Goal: Register for event/course

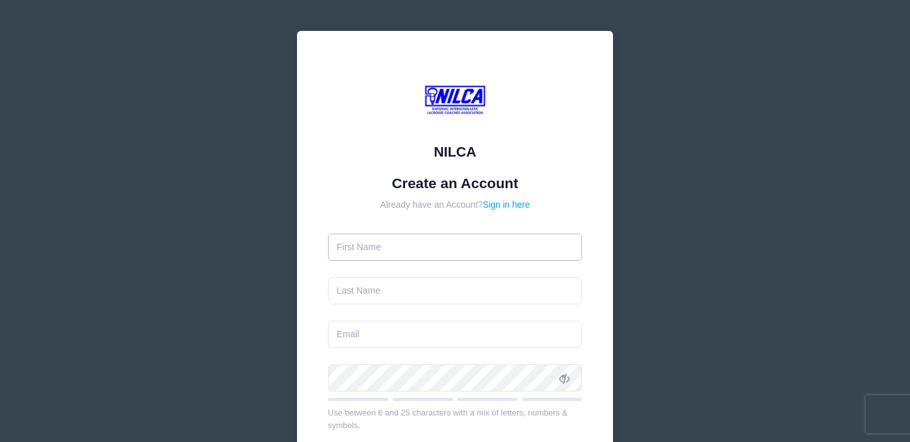
click at [432, 249] on input "text" at bounding box center [455, 247] width 255 height 27
type input "Ben"
type input "Feintuck"
type input "feintuck_b@lynchburg.edu"
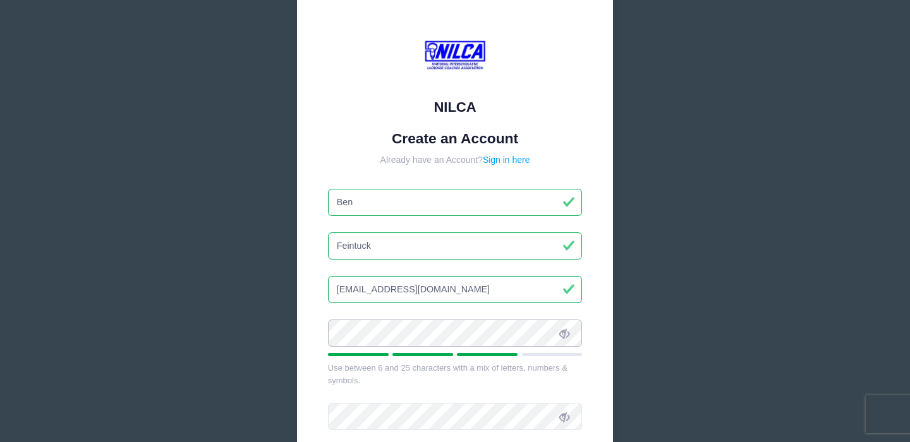
scroll to position [191, 0]
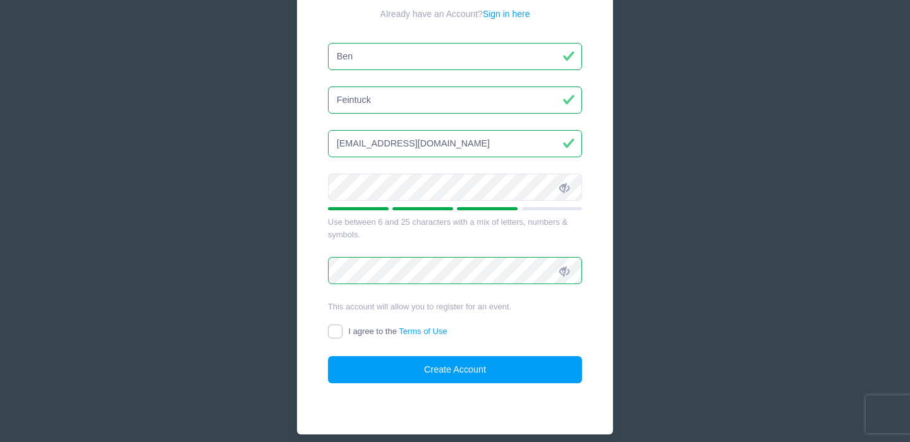
click at [331, 331] on input "I agree to the Terms of Use" at bounding box center [335, 332] width 15 height 15
checkbox input "true"
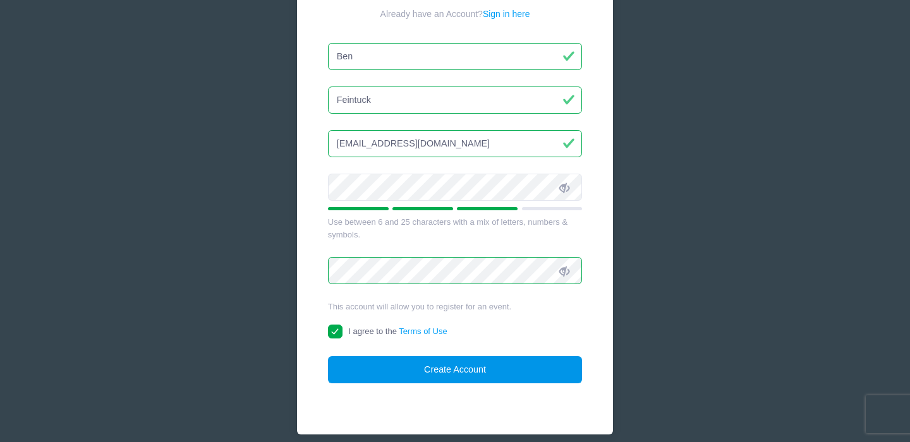
click at [420, 372] on button "Create Account" at bounding box center [455, 369] width 255 height 27
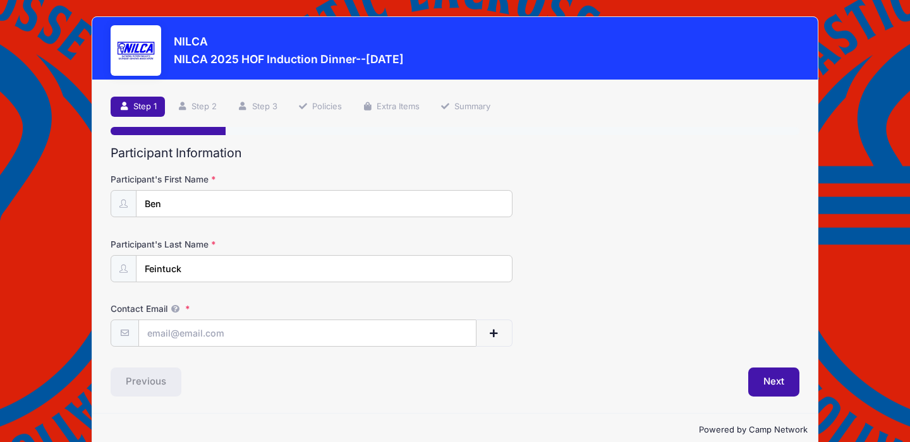
scroll to position [21, 0]
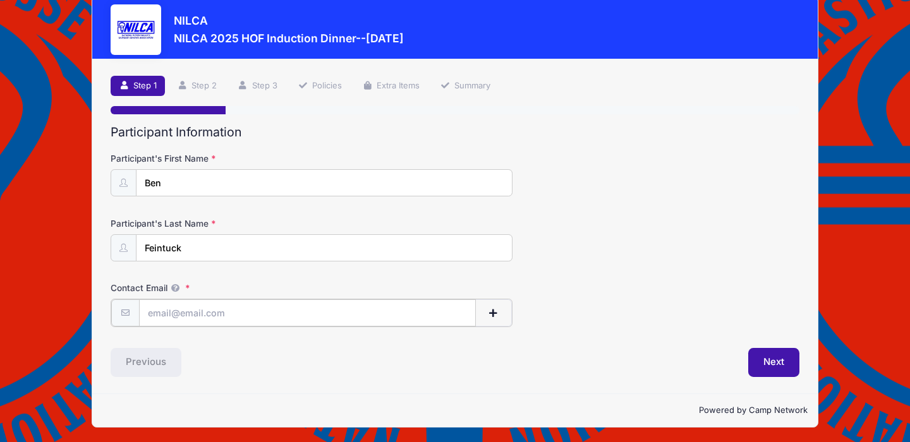
click at [348, 307] on input "Contact Email" at bounding box center [307, 313] width 337 height 27
type input "[EMAIL_ADDRESS][DOMAIN_NAME]"
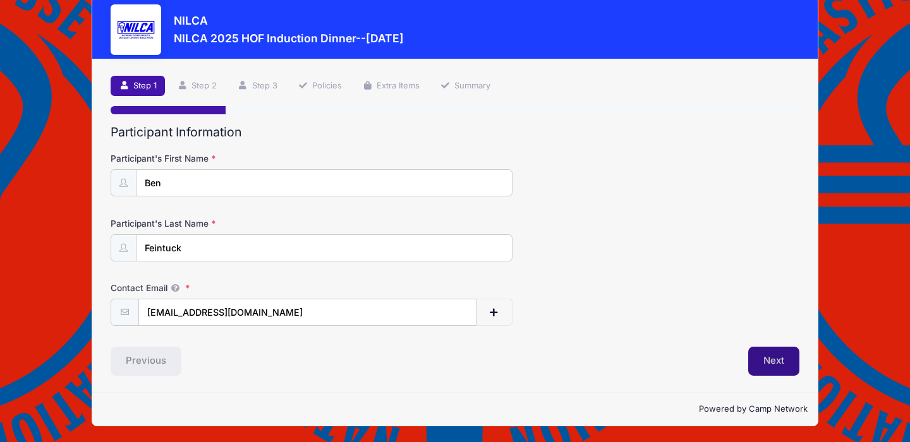
click at [765, 367] on button "Next" at bounding box center [773, 361] width 51 height 29
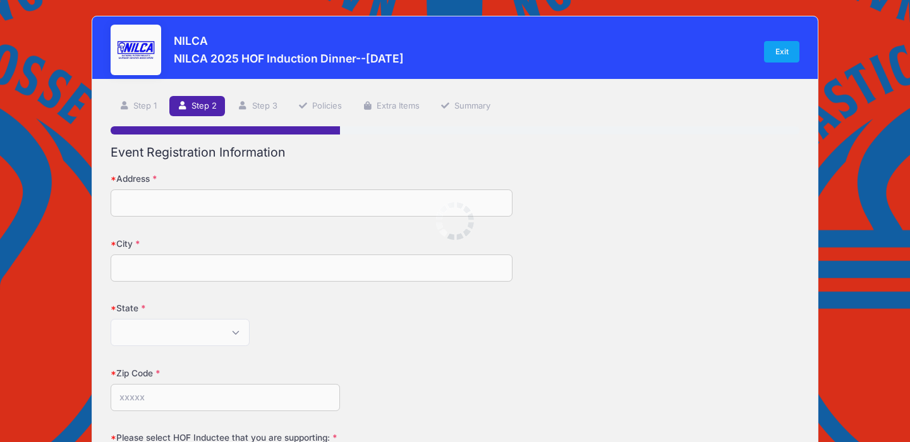
scroll to position [0, 0]
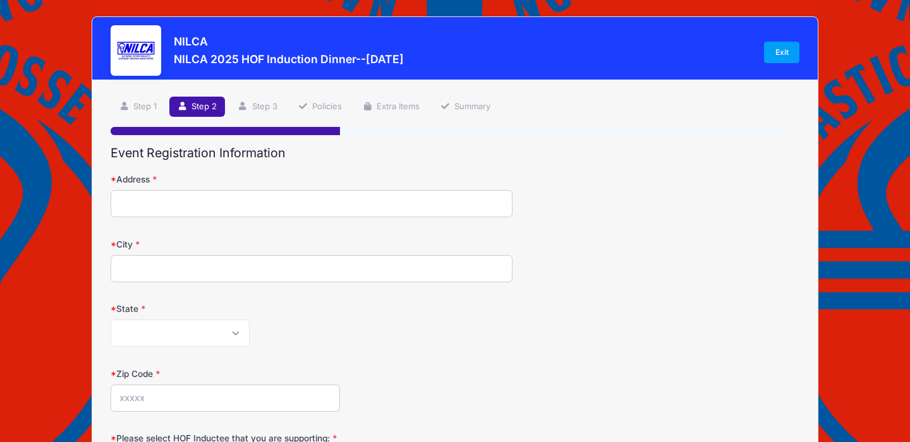
click at [368, 215] on input "Address" at bounding box center [312, 203] width 402 height 27
type input "[STREET_ADDRESS]"
type input "[GEOGRAPHIC_DATA]"
select select "VA"
type input "24504"
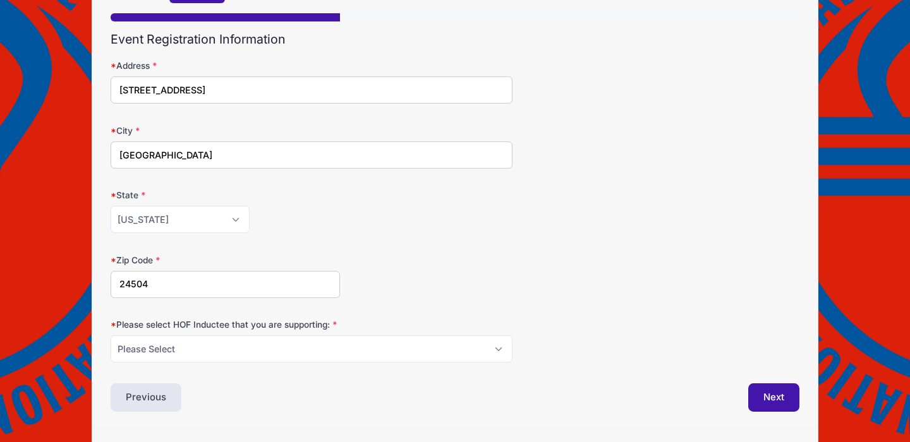
scroll to position [150, 0]
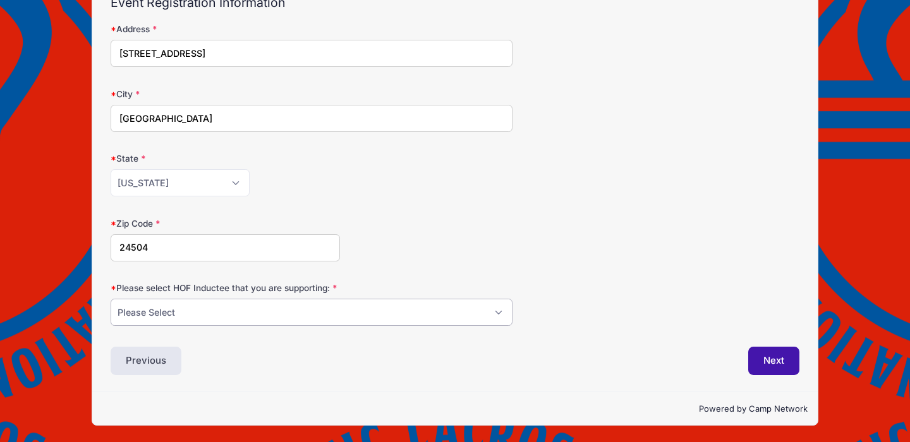
click at [353, 319] on select "Please Select [PERSON_NAME] [PERSON_NAME] [PERSON_NAME] [PERSON_NAME] [PERSON_N…" at bounding box center [312, 312] width 402 height 27
select select "[PERSON_NAME]"
click at [111, 299] on select "Please Select [PERSON_NAME] [PERSON_NAME] [PERSON_NAME] [PERSON_NAME] [PERSON_N…" at bounding box center [312, 312] width 402 height 27
click at [774, 363] on button "Next" at bounding box center [773, 361] width 51 height 29
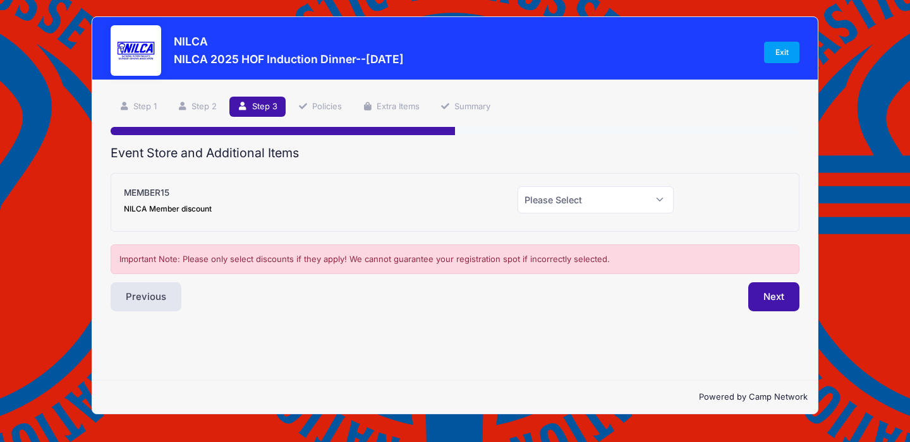
scroll to position [0, 0]
click at [597, 194] on select "Please Select Yes (-$15.00) No" at bounding box center [596, 199] width 157 height 27
click at [518, 186] on select "Please Select Yes (-$15.00) No" at bounding box center [596, 199] width 157 height 27
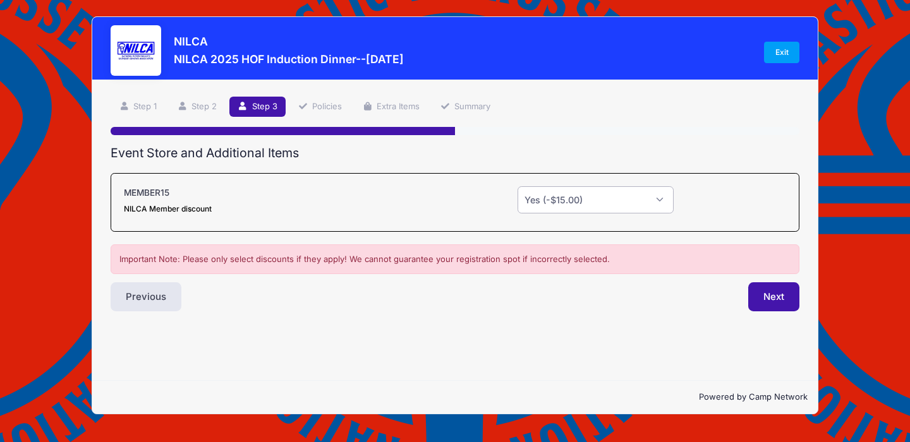
click at [614, 205] on select "Please Select Yes (-$15.00) No" at bounding box center [596, 199] width 157 height 27
select select "0"
click at [518, 186] on select "Please Select Yes (-$15.00) No" at bounding box center [596, 199] width 157 height 27
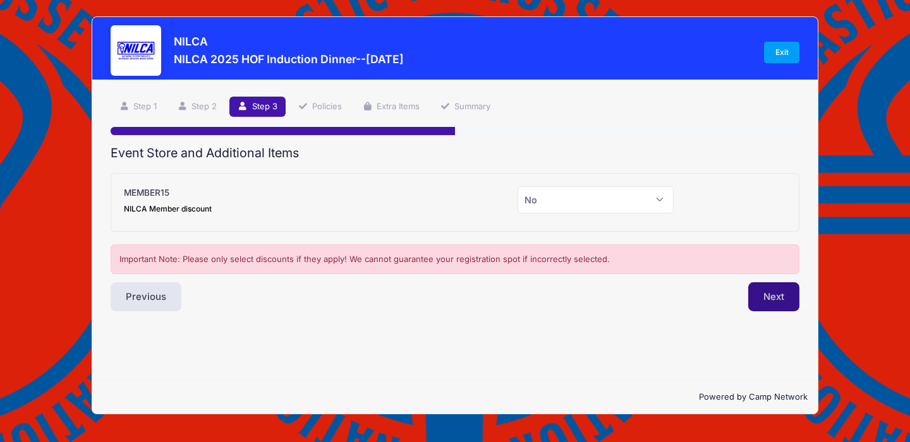
click at [770, 295] on button "Next" at bounding box center [773, 297] width 51 height 29
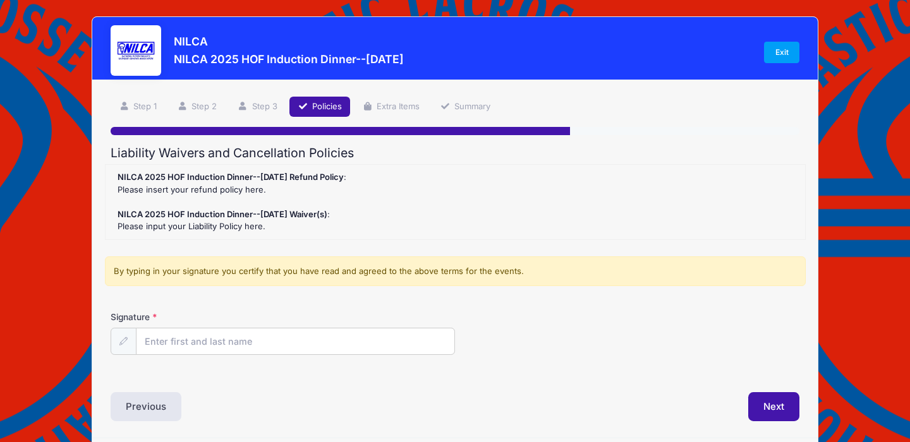
scroll to position [5, 0]
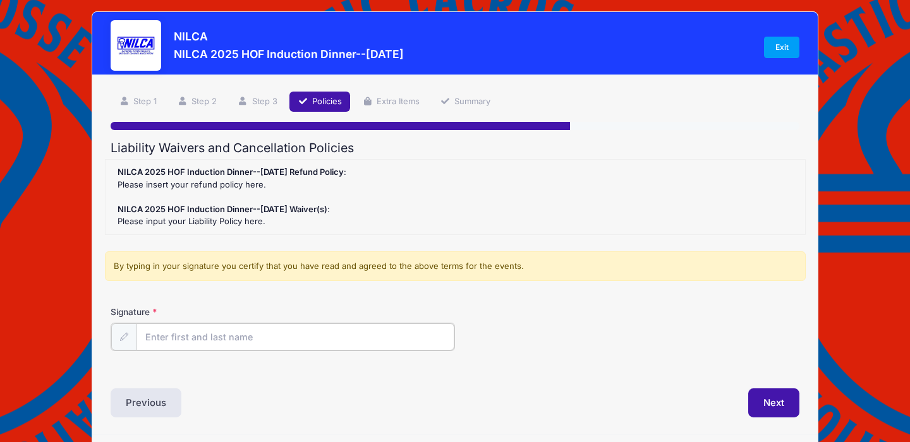
click at [381, 340] on input "Signature" at bounding box center [296, 337] width 318 height 27
type input "[PERSON_NAME]"
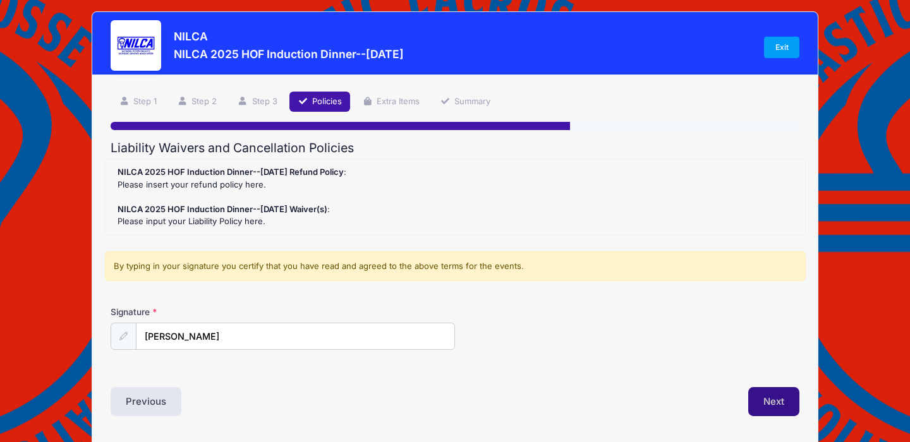
click at [798, 410] on button "Next" at bounding box center [773, 401] width 51 height 29
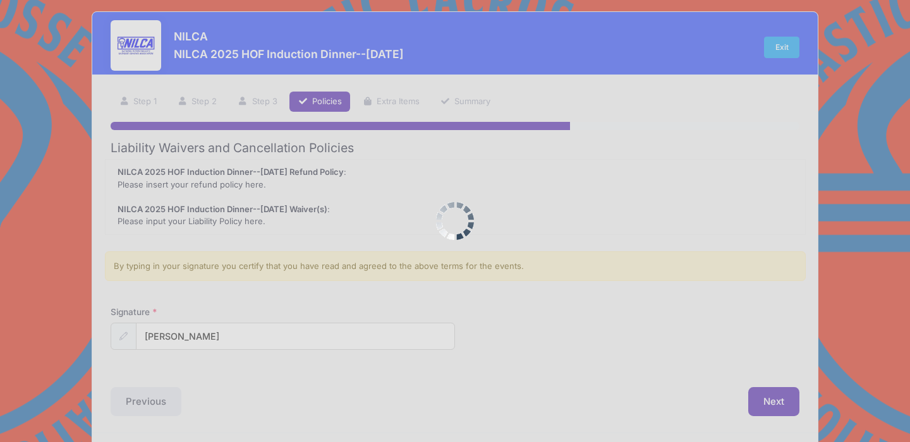
scroll to position [0, 0]
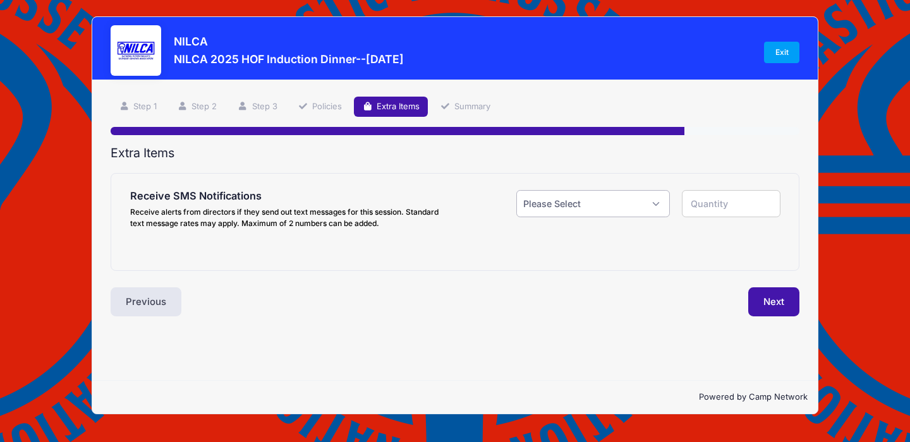
click at [566, 198] on select "Please Select Yes ($0.00) No" at bounding box center [593, 203] width 154 height 27
select select "1"
click at [516, 190] on select "Please Select Yes ($0.00) No" at bounding box center [593, 203] width 154 height 27
type input "1"
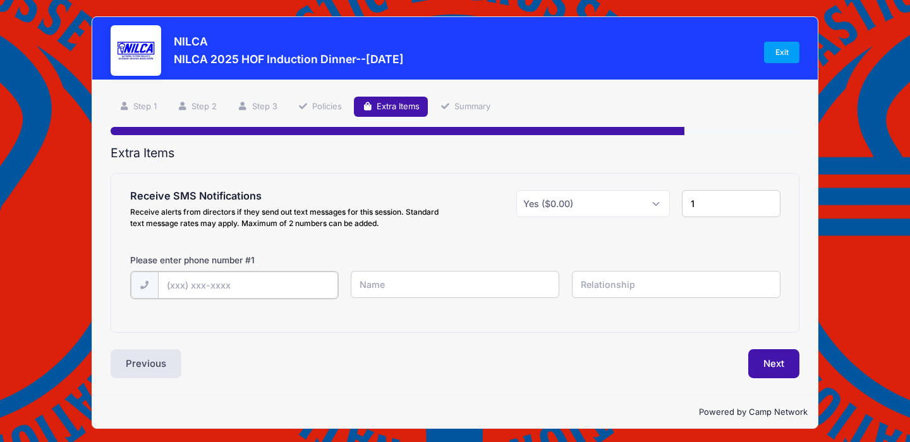
click at [326, 296] on input "text" at bounding box center [248, 285] width 180 height 27
type input "[PHONE_NUMBER]"
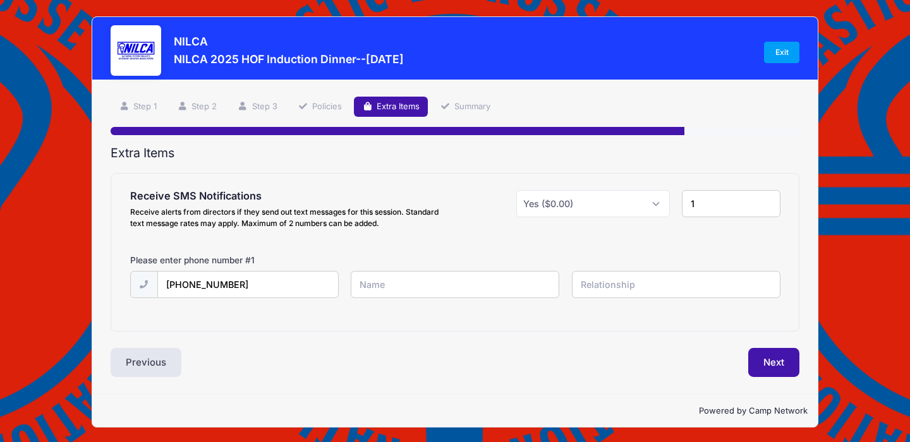
click at [450, 276] on input "text" at bounding box center [455, 284] width 209 height 27
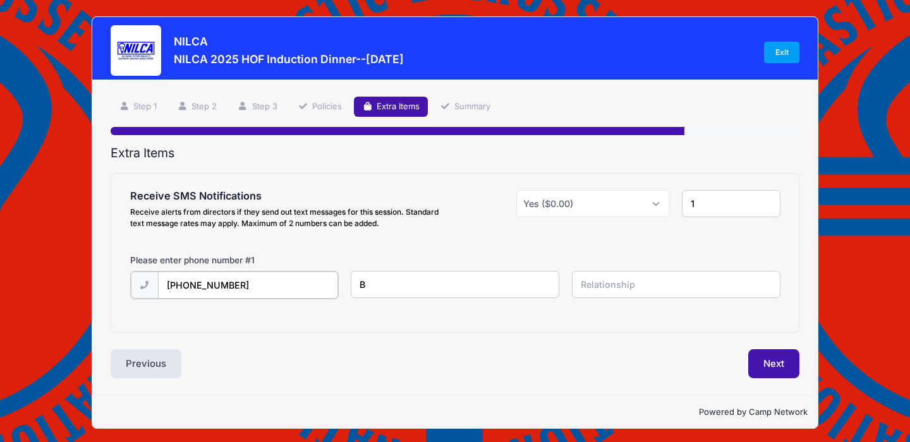
click at [266, 284] on input "[PHONE_NUMBER]" at bounding box center [248, 285] width 180 height 27
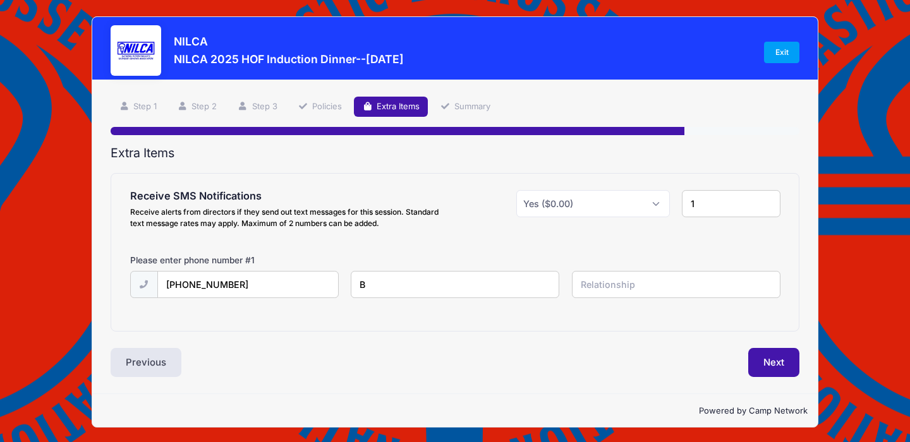
click at [420, 278] on input "B" at bounding box center [455, 284] width 209 height 27
type input "[PERSON_NAME]"
click at [655, 277] on input "text" at bounding box center [676, 284] width 209 height 27
type input "Former player"
click at [764, 351] on button "Next" at bounding box center [773, 362] width 51 height 29
